Goal: Information Seeking & Learning: Learn about a topic

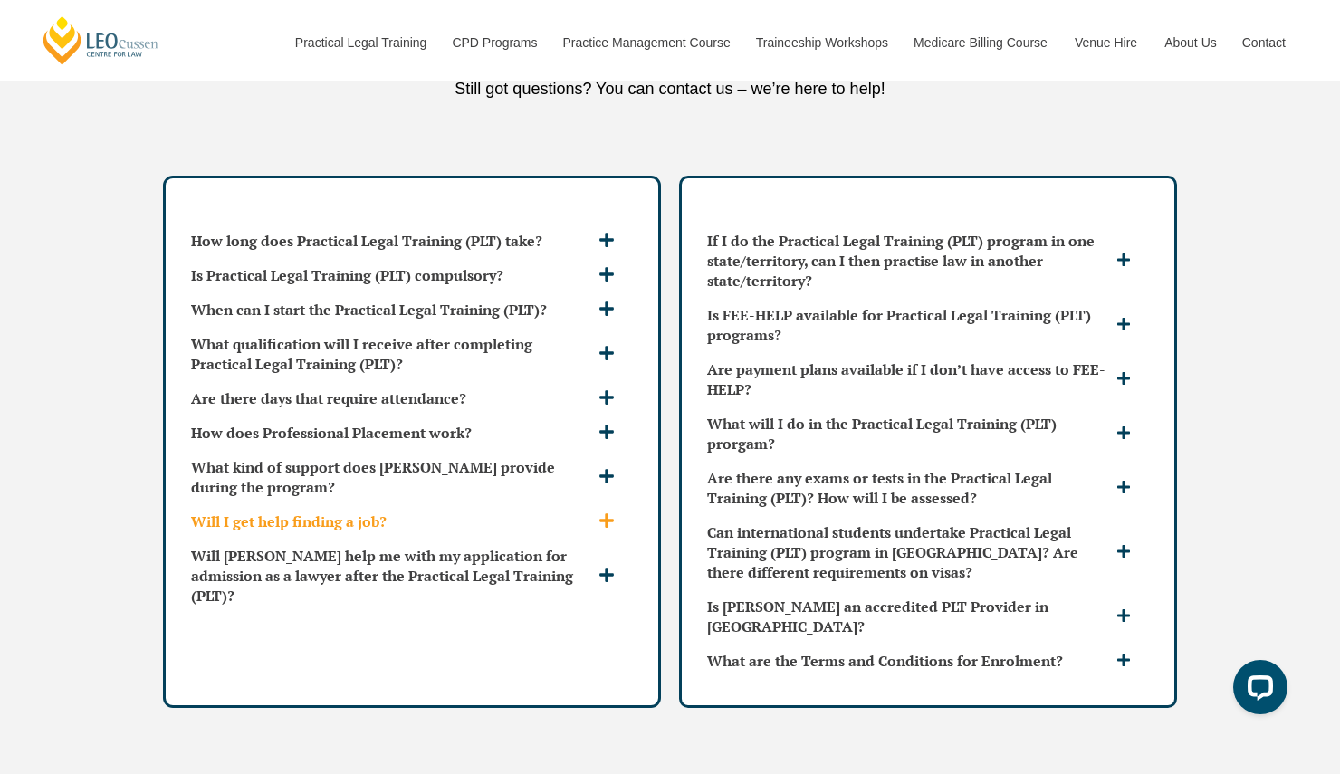
click at [417, 511] on h3 "Will I get help finding a job?" at bounding box center [392, 521] width 403 height 20
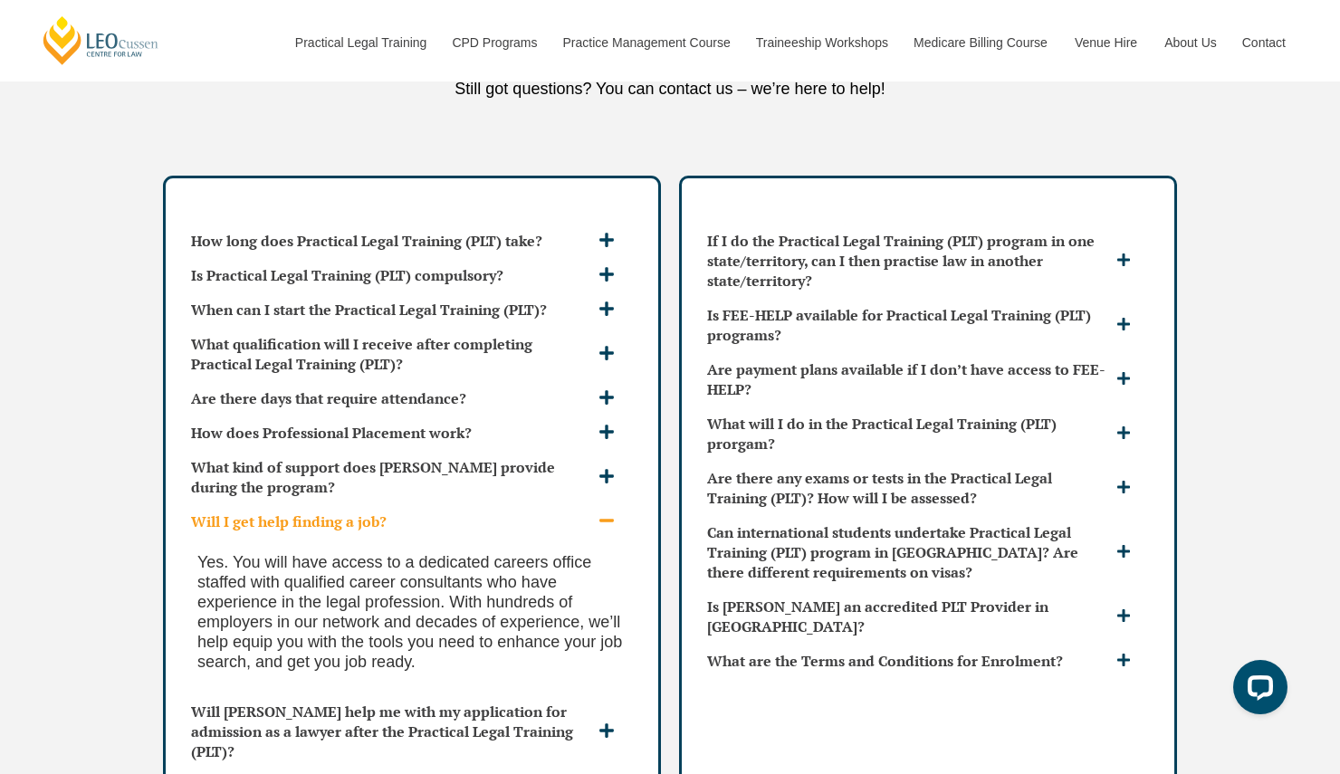
drag, startPoint x: 462, startPoint y: 605, endPoint x: 489, endPoint y: 601, distance: 27.4
click at [489, 600] on div "Yes. You will have access to a dedicated careers office staffed with qualified …" at bounding box center [412, 617] width 456 height 156
click at [550, 511] on h3 "Will I get help finding a job?" at bounding box center [392, 521] width 403 height 20
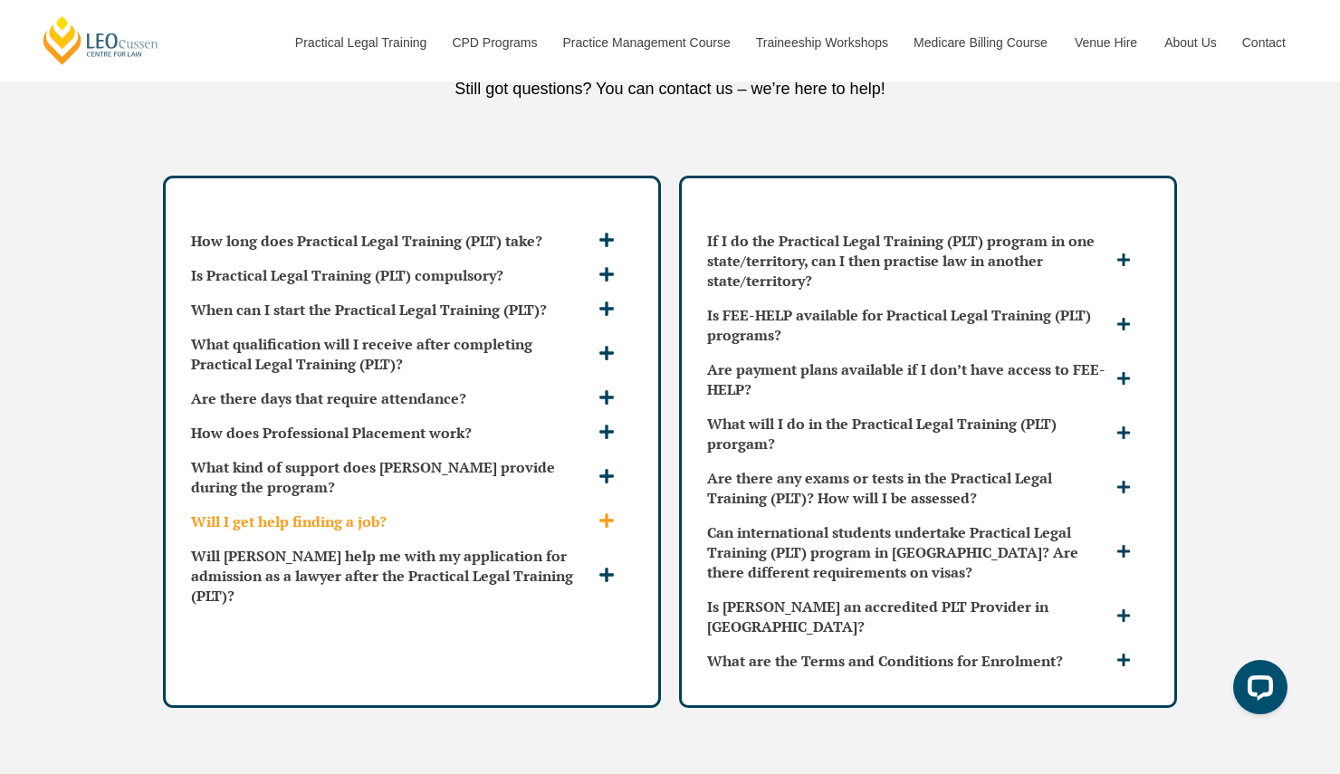
click at [550, 511] on h3 "Will I get help finding a job?" at bounding box center [392, 521] width 403 height 20
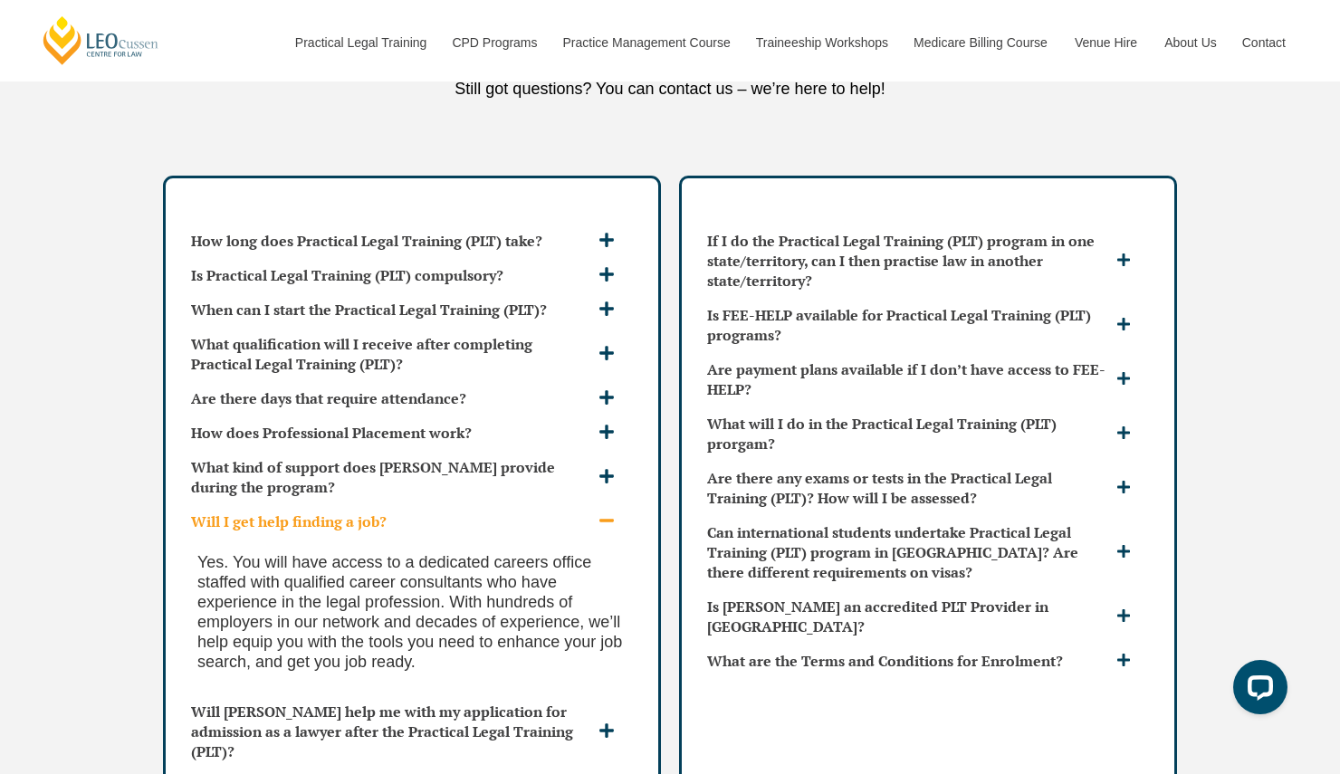
click at [550, 511] on h3 "Will I get help finding a job?" at bounding box center [392, 521] width 403 height 20
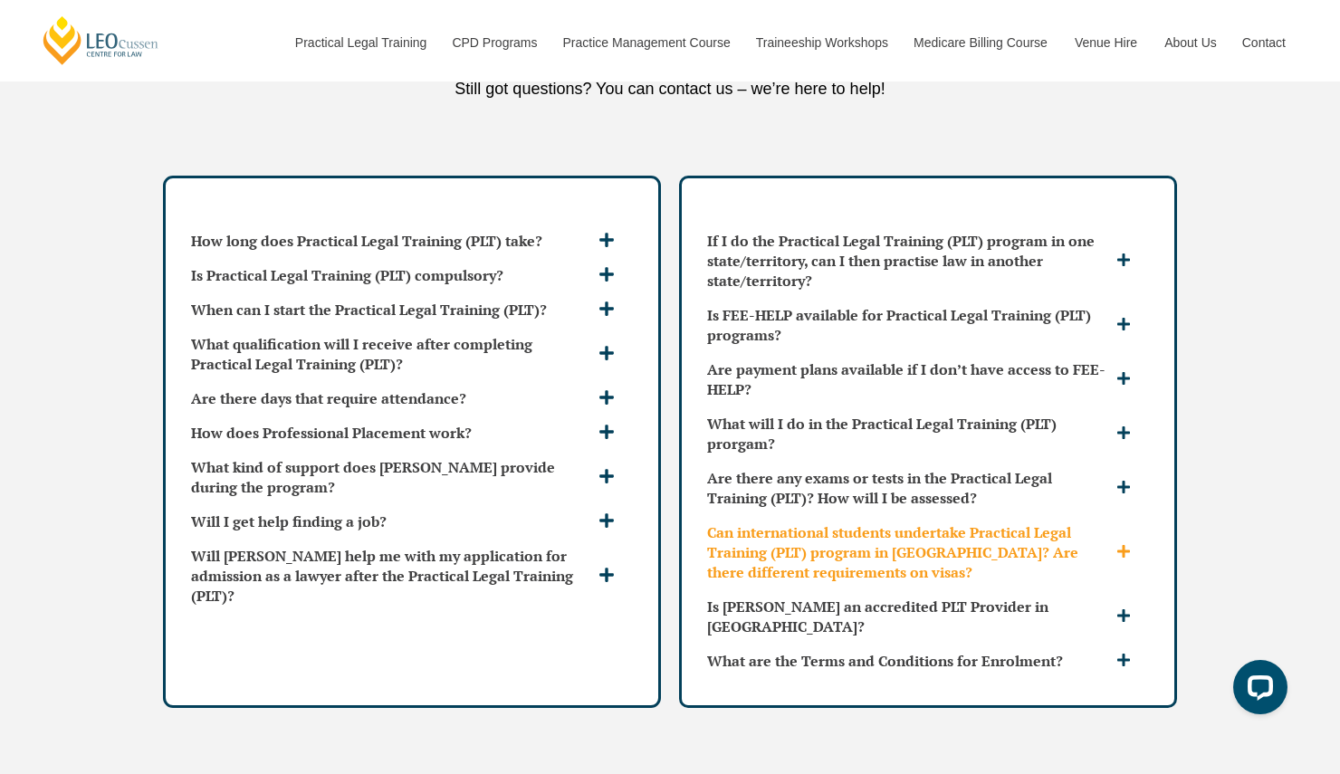
click at [819, 522] on h3 "Can international students undertake Practical Legal Training (PLT) program in …" at bounding box center [909, 552] width 405 height 60
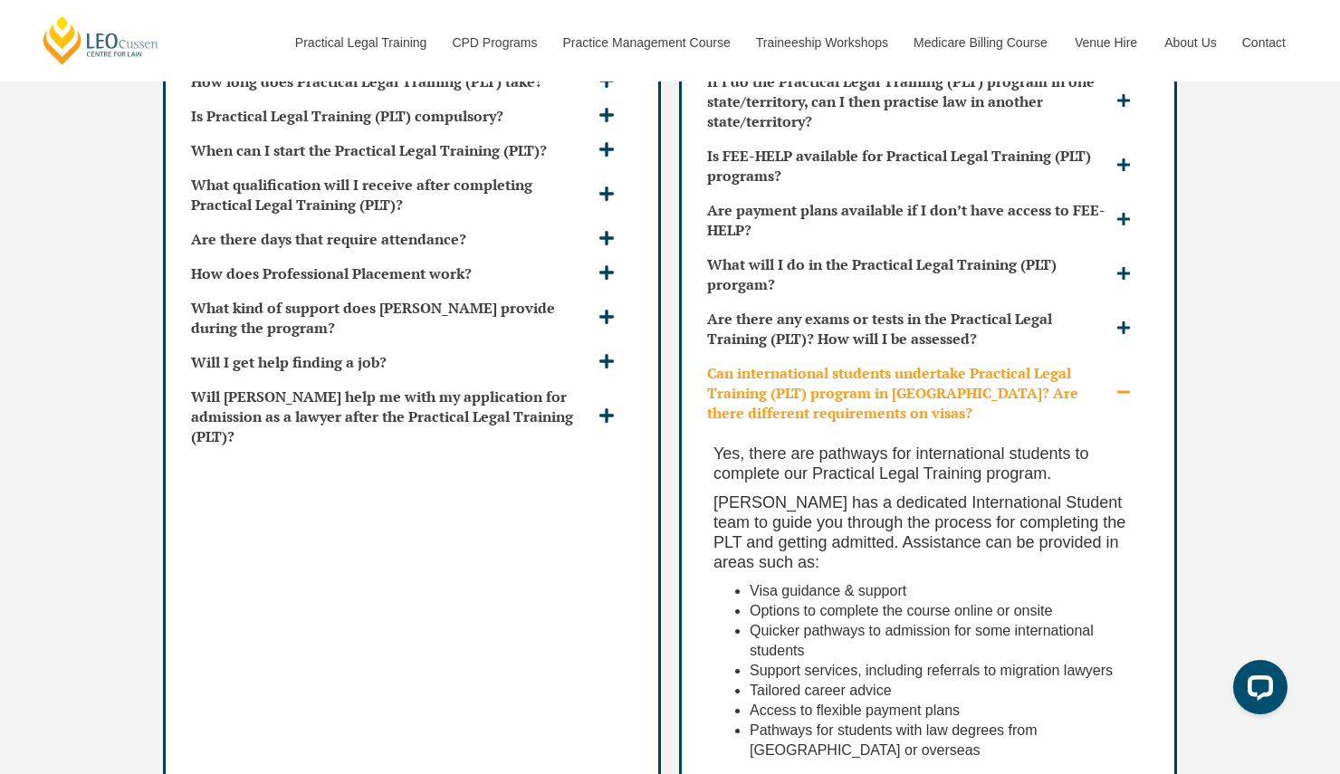
scroll to position [5355, 0]
click at [859, 432] on div "Yes, there are pathways for international students to complete our Practical Le…" at bounding box center [928, 608] width 456 height 353
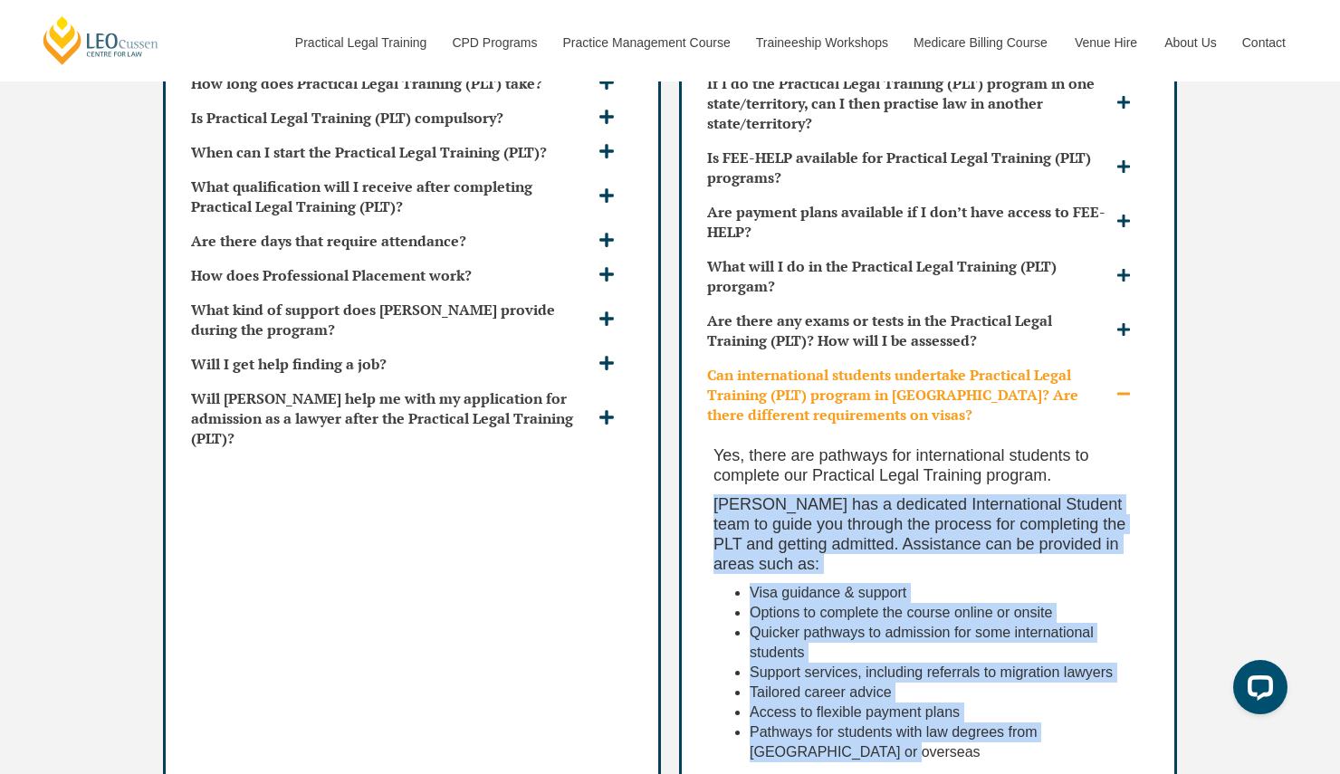
drag, startPoint x: 859, startPoint y: 417, endPoint x: 838, endPoint y: 663, distance: 246.2
click at [838, 664] on div "Yes, there are pathways for international students to complete our Practical Le…" at bounding box center [928, 608] width 456 height 353
click at [838, 663] on div "Yes, there are pathways for international students to complete our Practical Le…" at bounding box center [928, 608] width 456 height 353
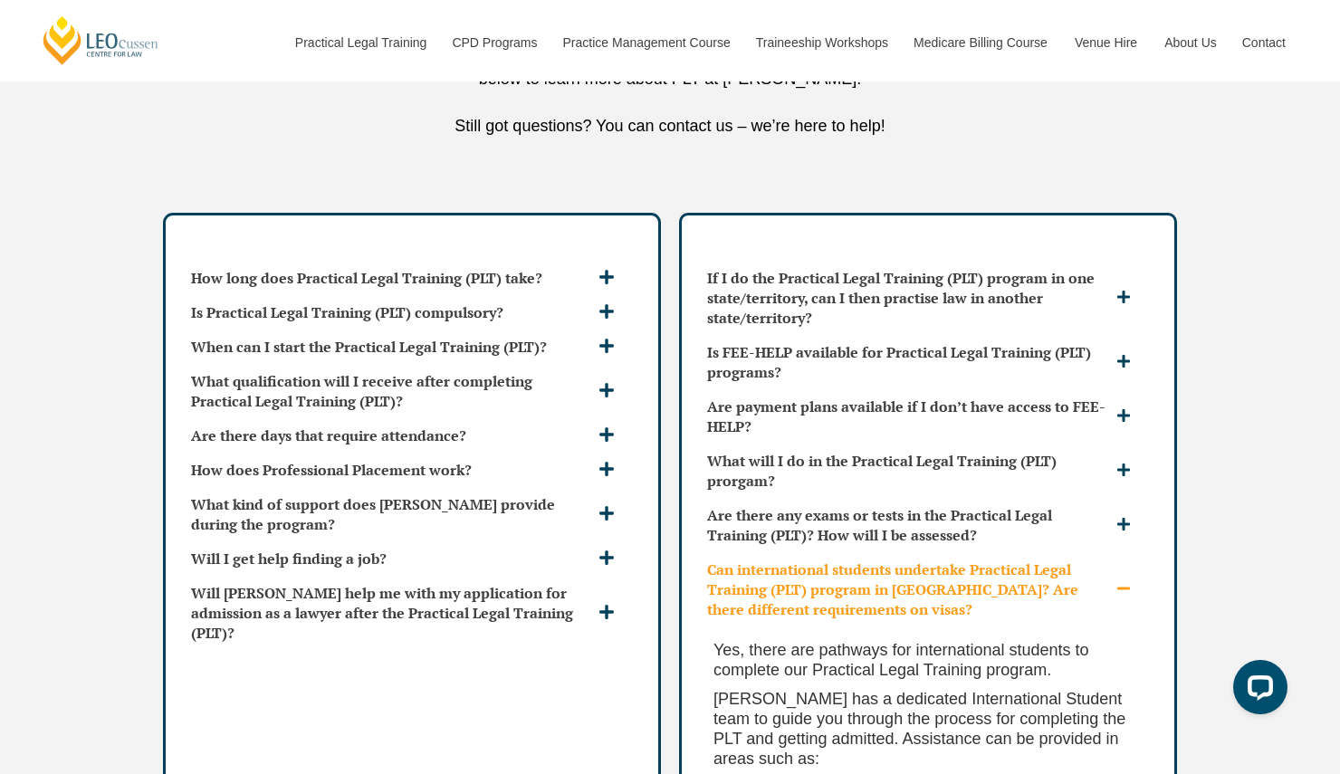
scroll to position [5125, 0]
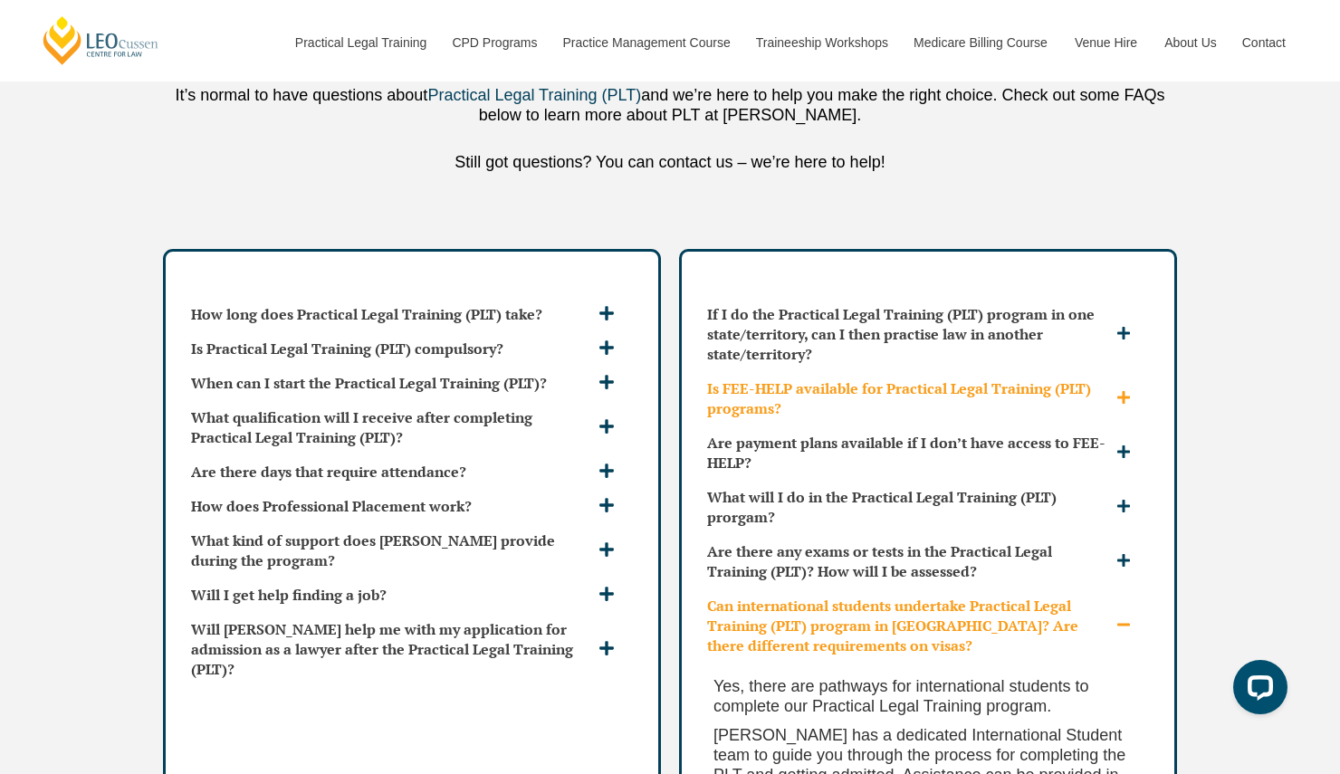
click at [865, 378] on h3 "Is FEE-HELP available for Practical Legal Training (PLT) programs?" at bounding box center [909, 398] width 405 height 40
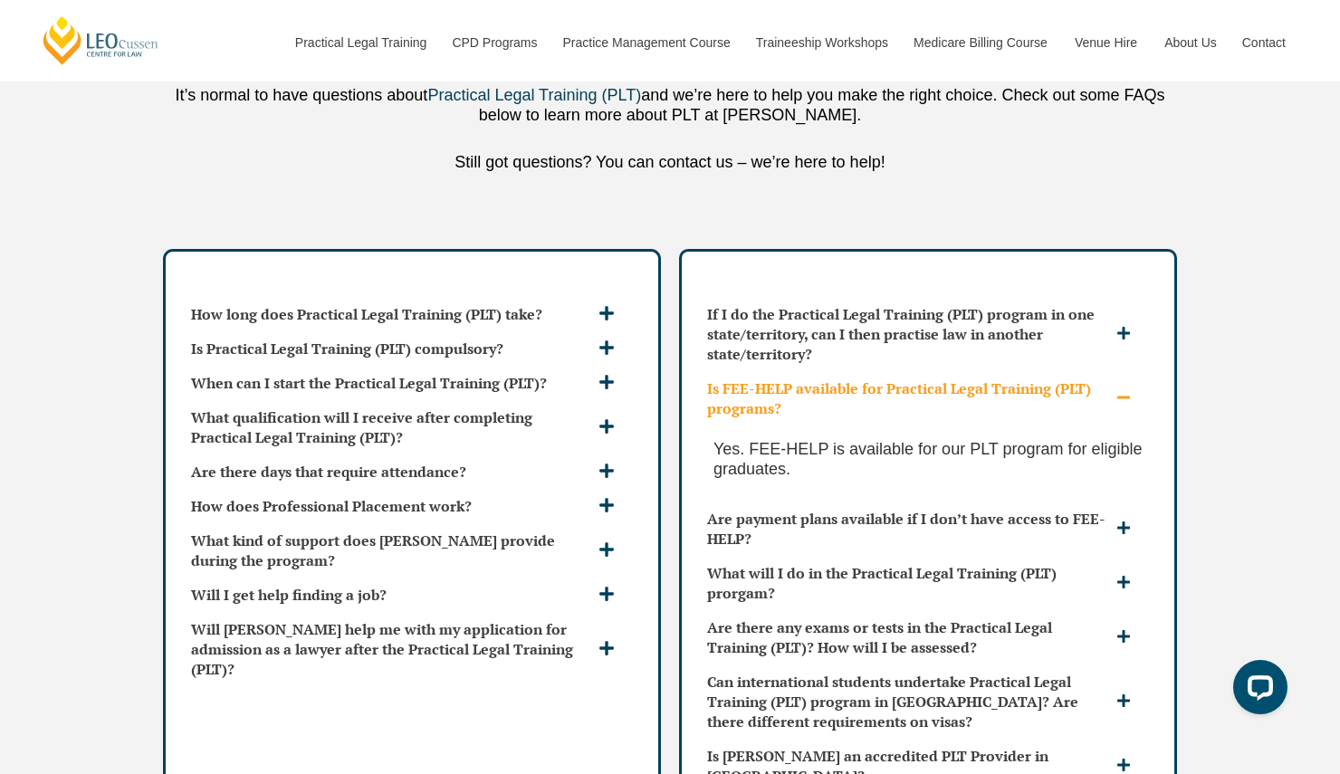
click at [865, 378] on h3 "Is FEE-HELP available for Practical Legal Training (PLT) programs?" at bounding box center [909, 398] width 405 height 40
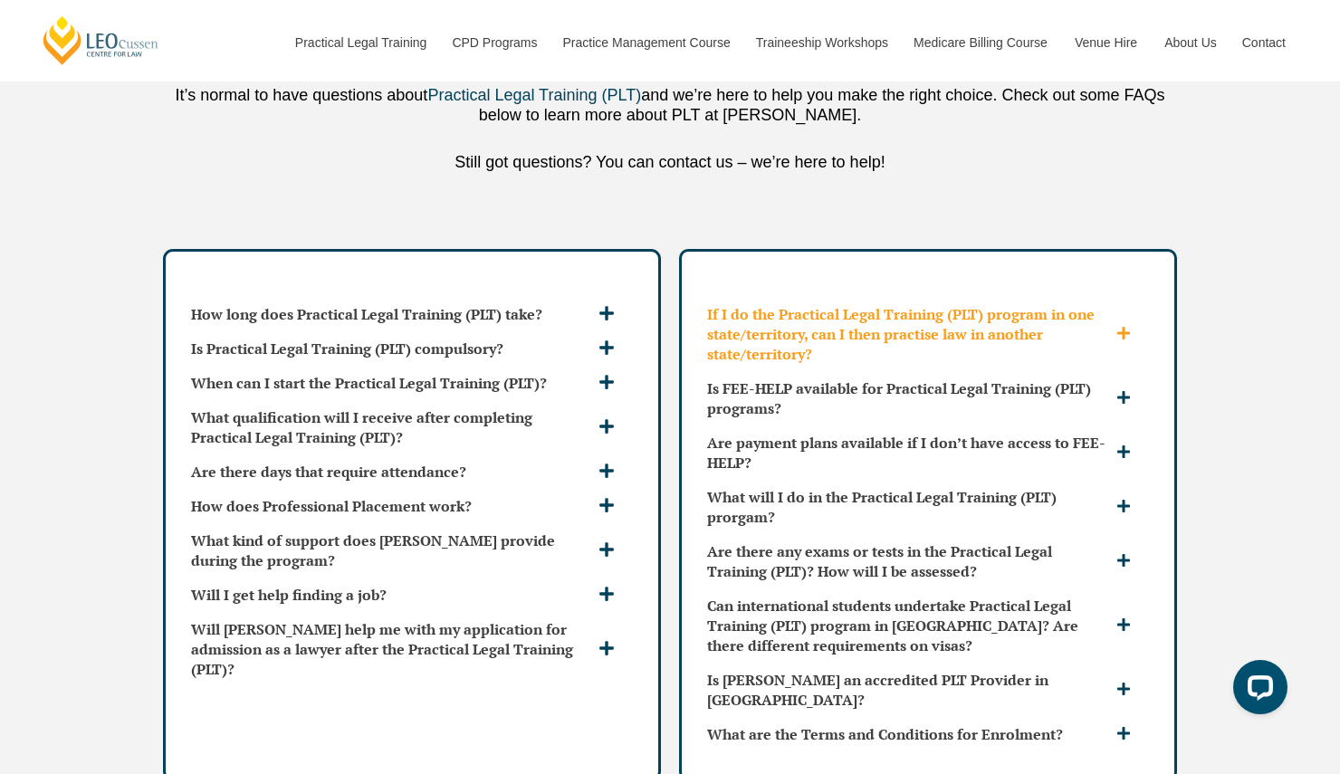
click at [858, 304] on h3 "If I do the Practical Legal Training (PLT) program in one state/territory, can …" at bounding box center [909, 334] width 405 height 60
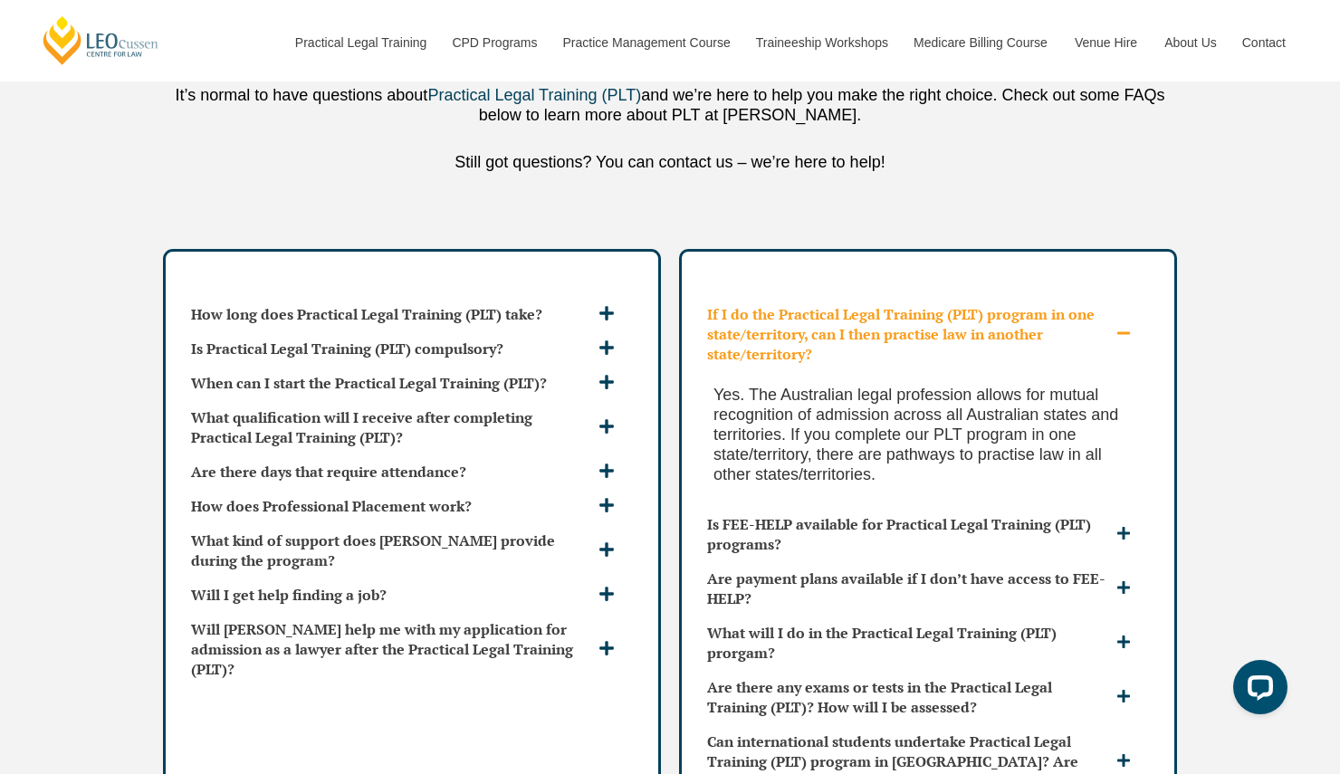
click at [858, 304] on h3 "If I do the Practical Legal Training (PLT) program in one state/territory, can …" at bounding box center [909, 334] width 405 height 60
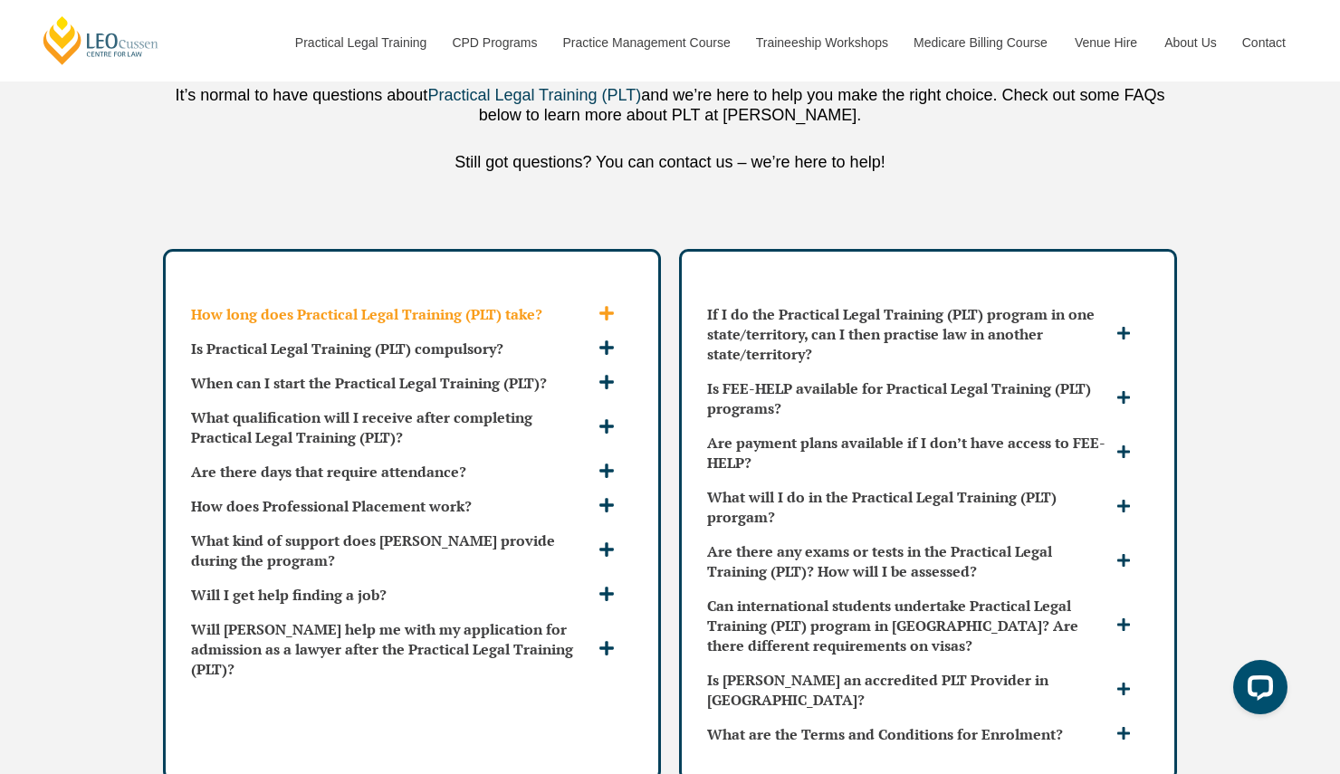
click at [520, 304] on h3 "How long does Practical Legal Training (PLT) take?" at bounding box center [392, 314] width 403 height 20
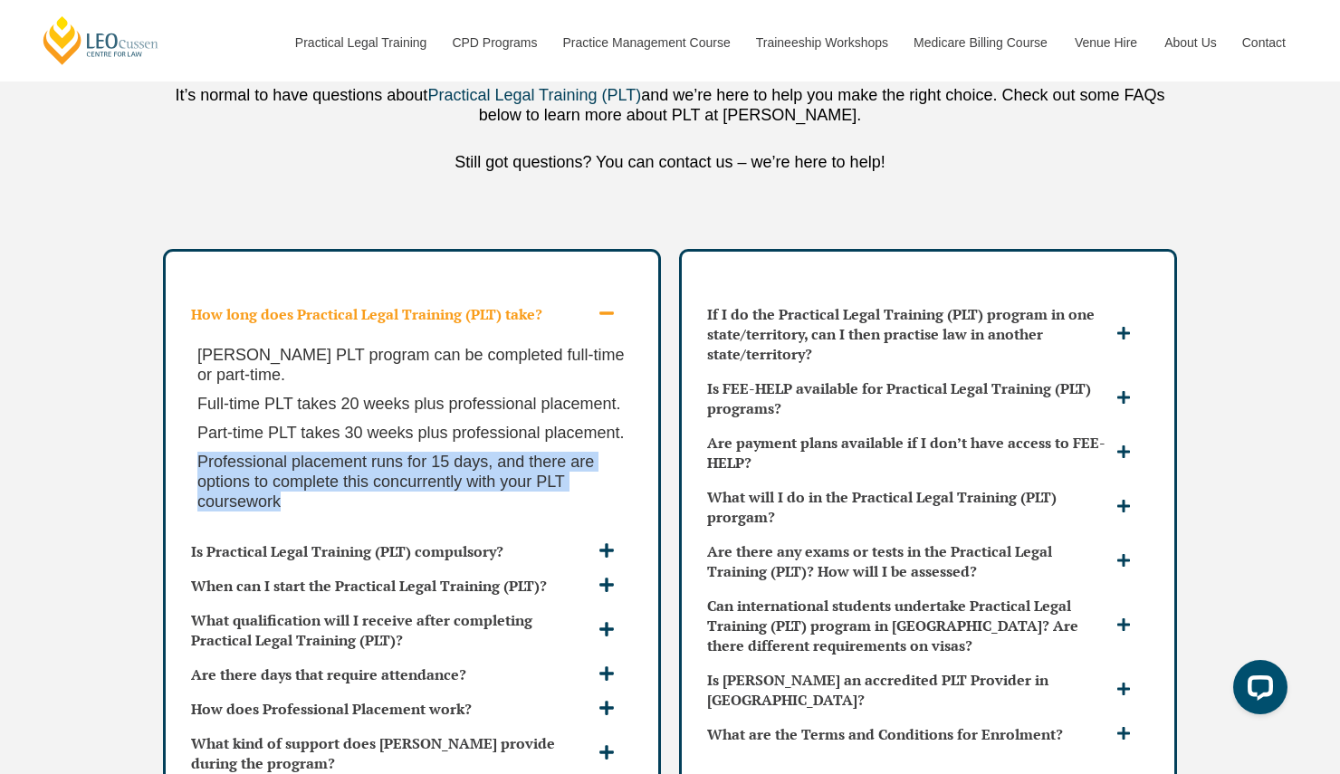
drag, startPoint x: 529, startPoint y: 458, endPoint x: 559, endPoint y: 376, distance: 87.9
click at [559, 376] on div "[PERSON_NAME] PLT program can be completed full-time or part-time. Full-time PL…" at bounding box center [412, 432] width 456 height 203
click at [559, 423] on p "Part-time PLT takes 30 weeks plus professional placement." at bounding box center [411, 433] width 429 height 20
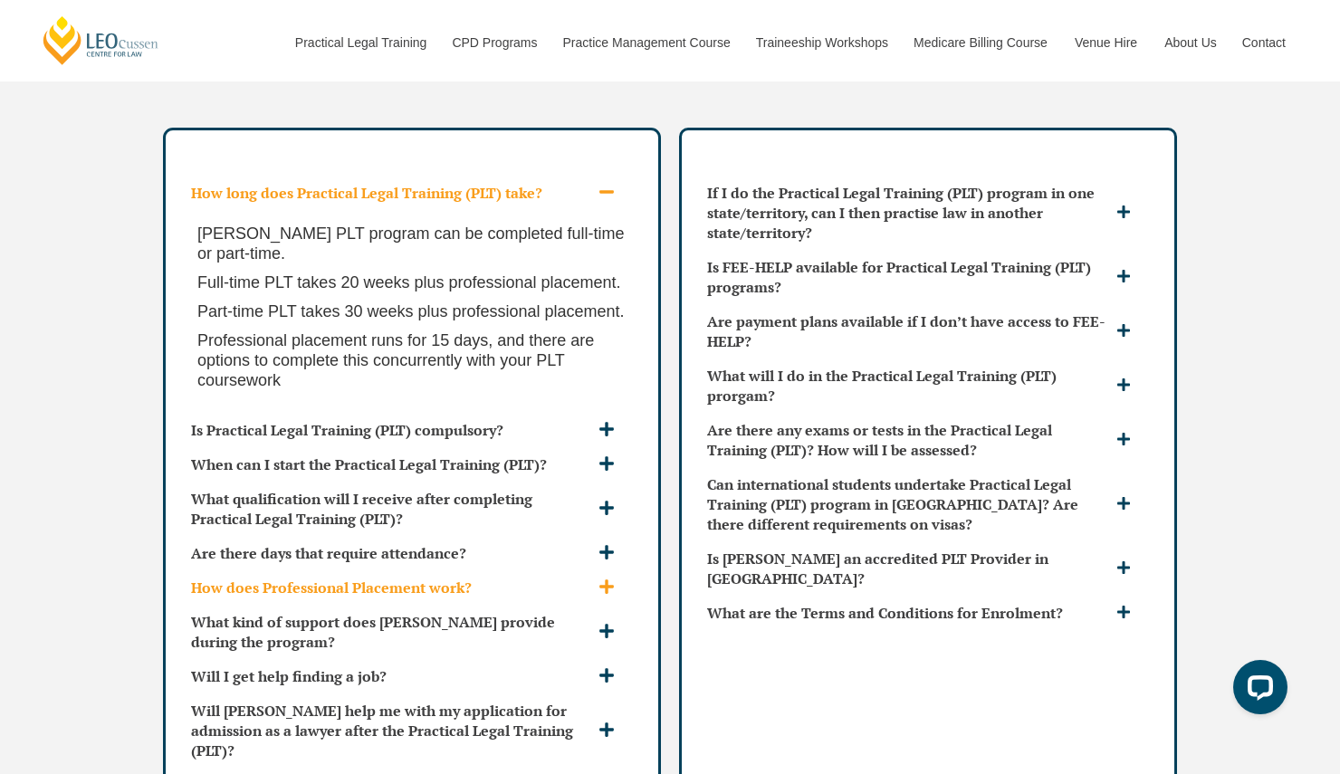
scroll to position [5292, 0]
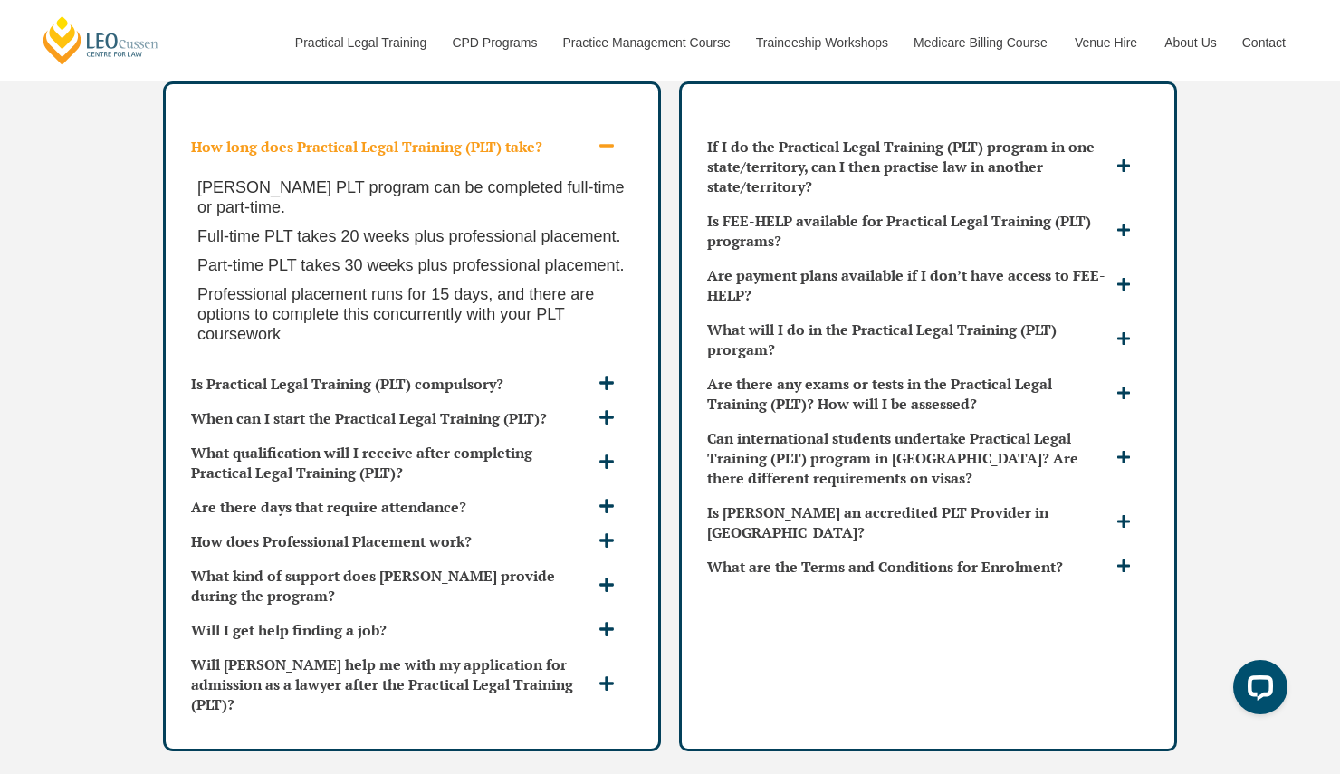
click at [358, 285] on span "Professional placement runs for 15 days, and there are options to complete this…" at bounding box center [395, 314] width 396 height 58
click at [928, 211] on h3 "Is FEE-HELP available for Practical Legal Training (PLT) programs?" at bounding box center [909, 231] width 405 height 40
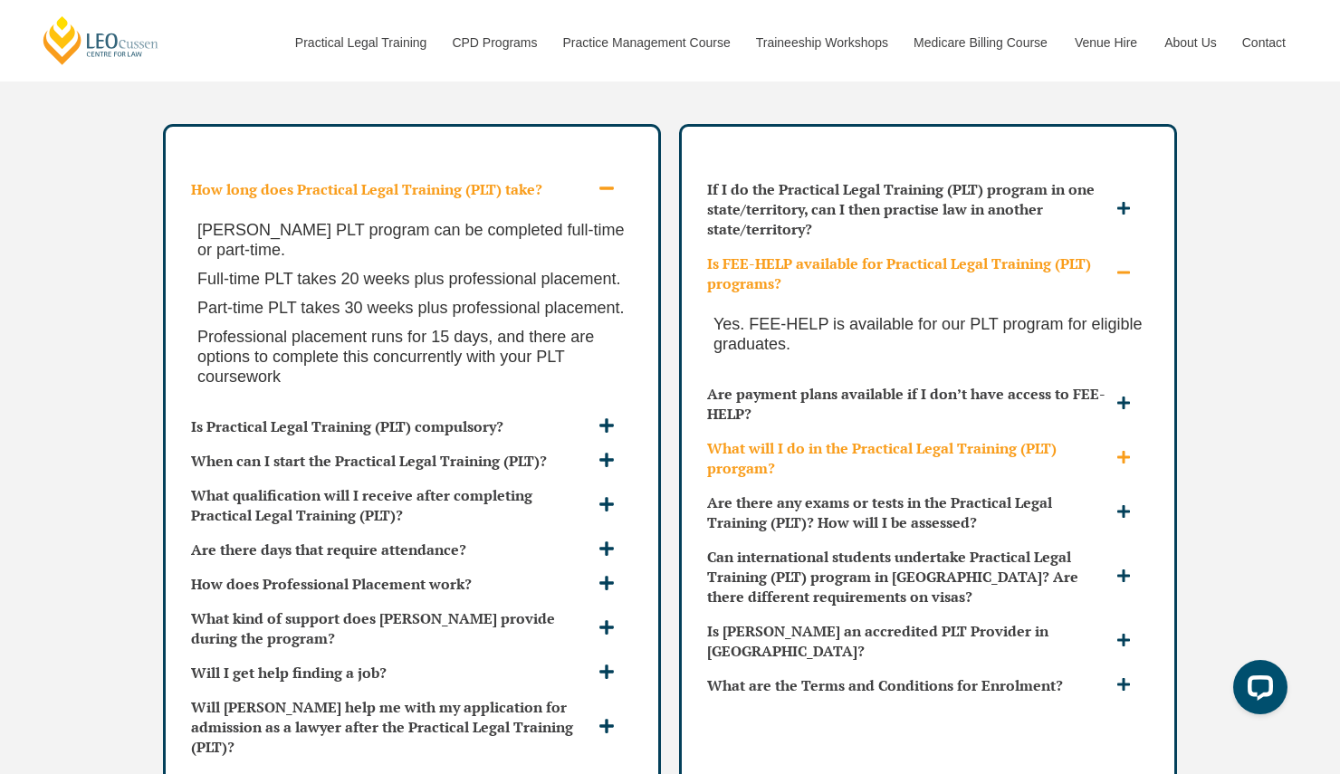
scroll to position [5237, 0]
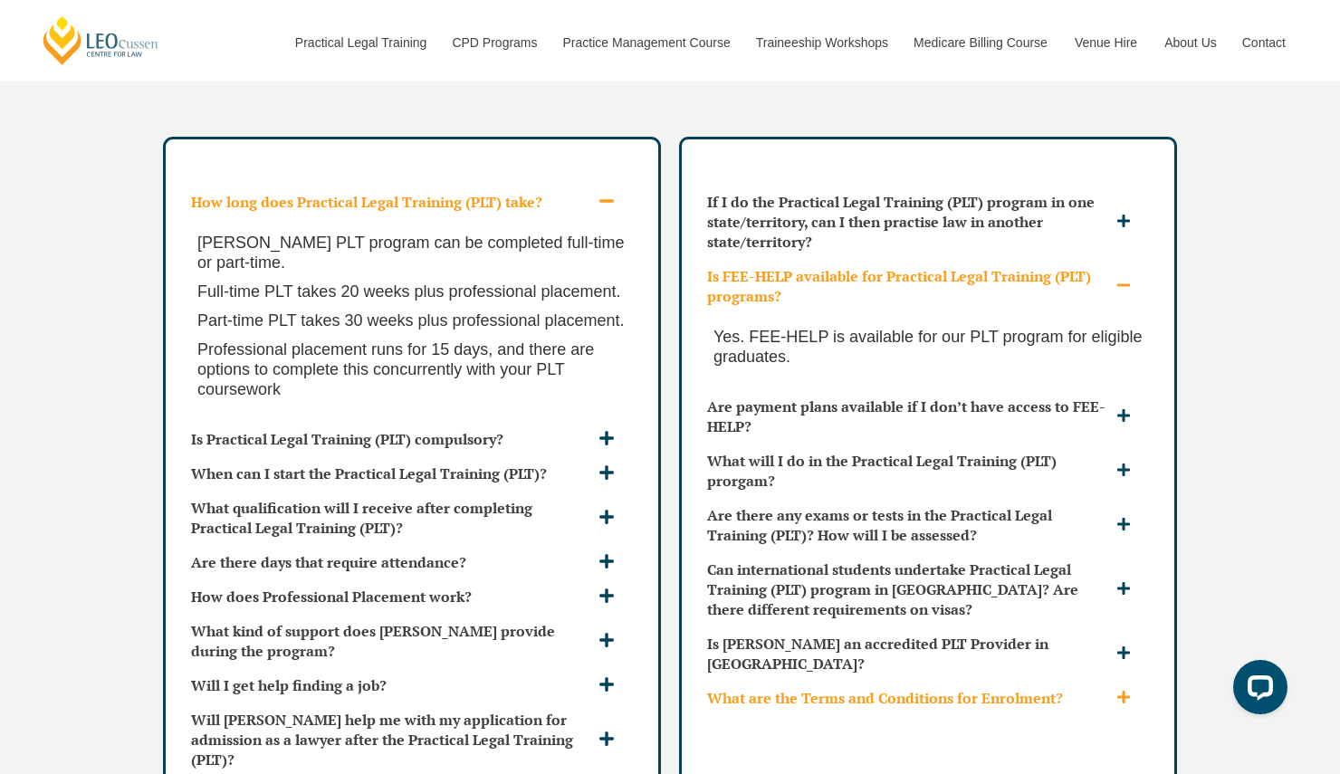
click at [815, 688] on h3 "What are the Terms and Conditions for Enrolment?" at bounding box center [909, 698] width 405 height 20
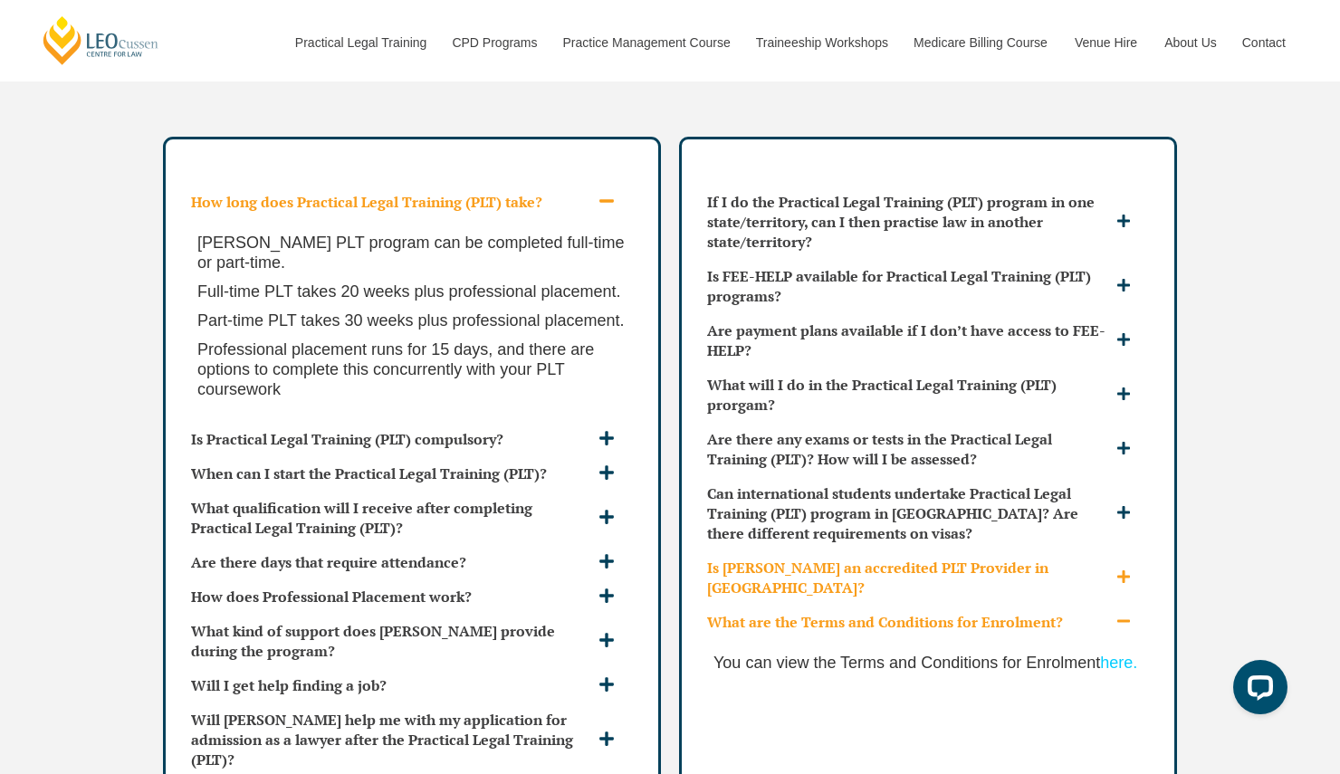
click at [849, 550] on div "Is [PERSON_NAME] an accredited PLT Provider in [GEOGRAPHIC_DATA]?" at bounding box center [928, 577] width 456 height 54
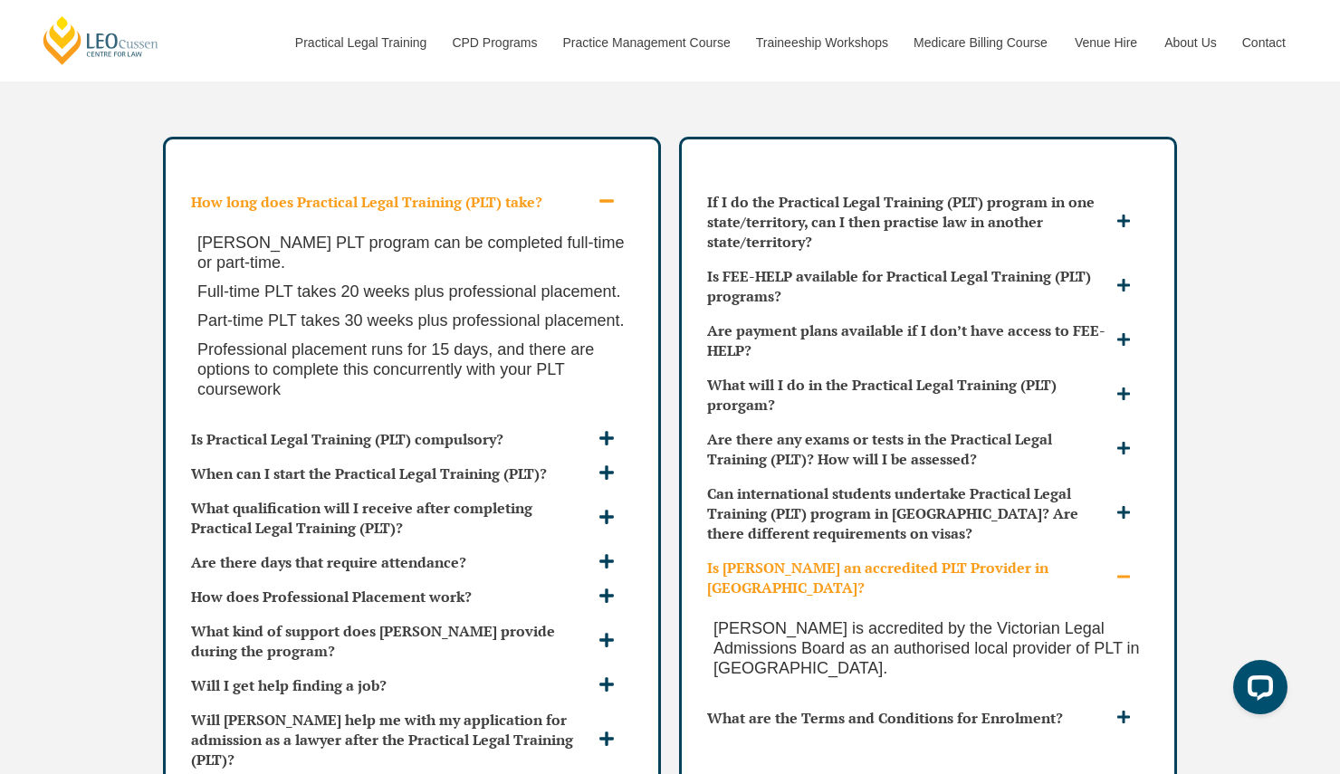
click at [849, 550] on div "Is [PERSON_NAME] an accredited PLT Provider in [GEOGRAPHIC_DATA]?" at bounding box center [928, 577] width 456 height 54
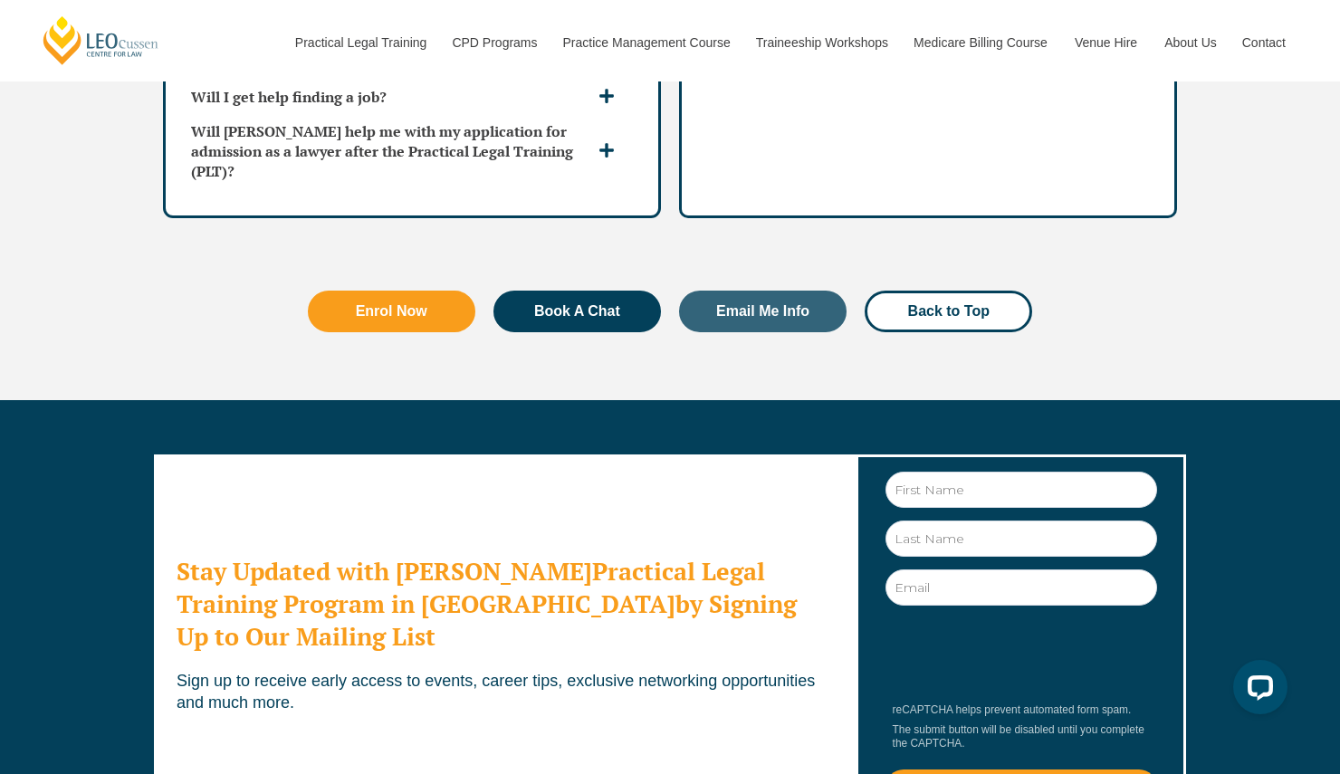
scroll to position [6121, 0]
